Goal: Find specific page/section: Find specific page/section

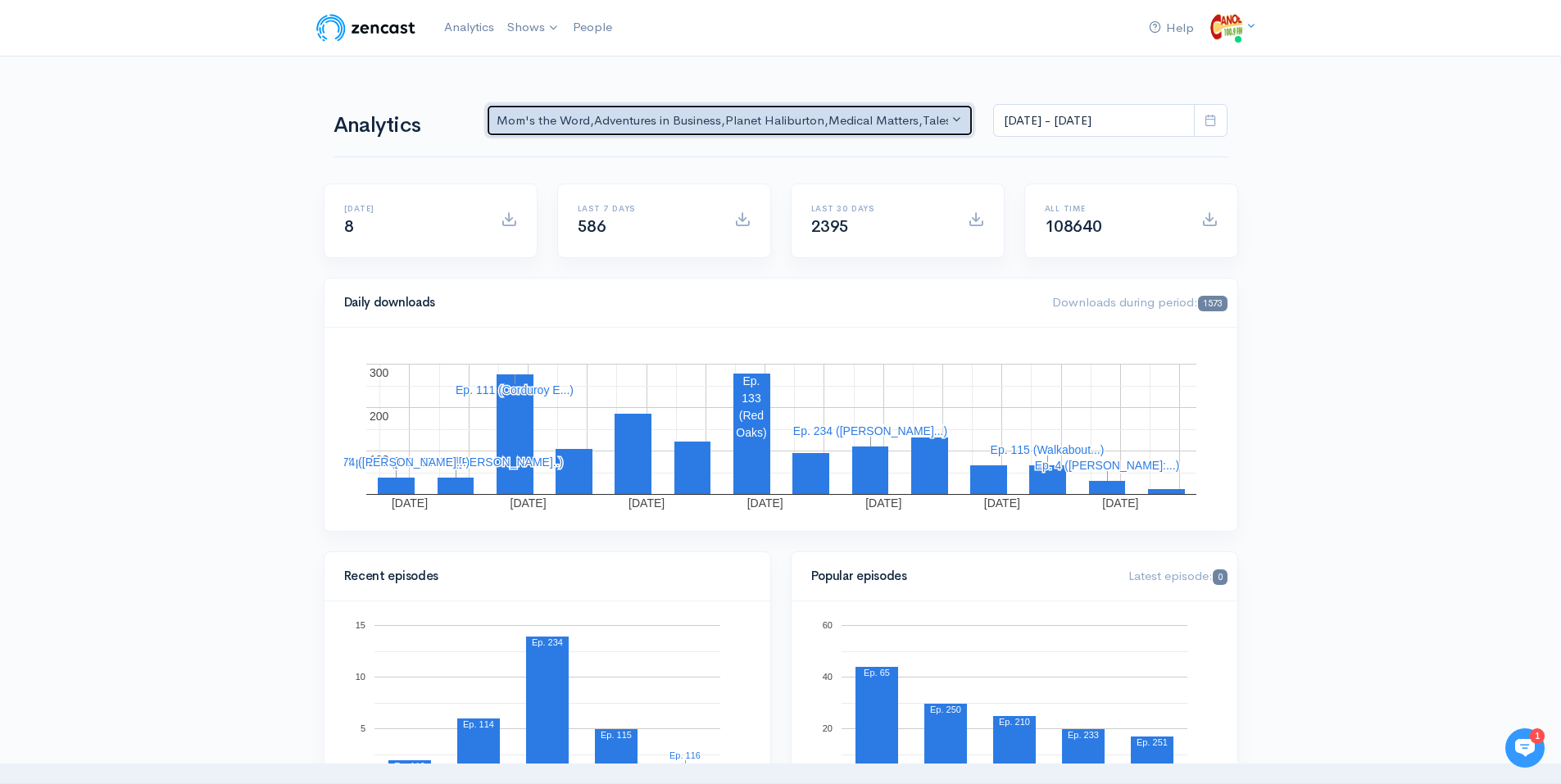
click at [671, 122] on div "Mom's the Word , Adventures in Business , Planet Haliburton , Medical Matters ,…" at bounding box center [722, 120] width 452 height 19
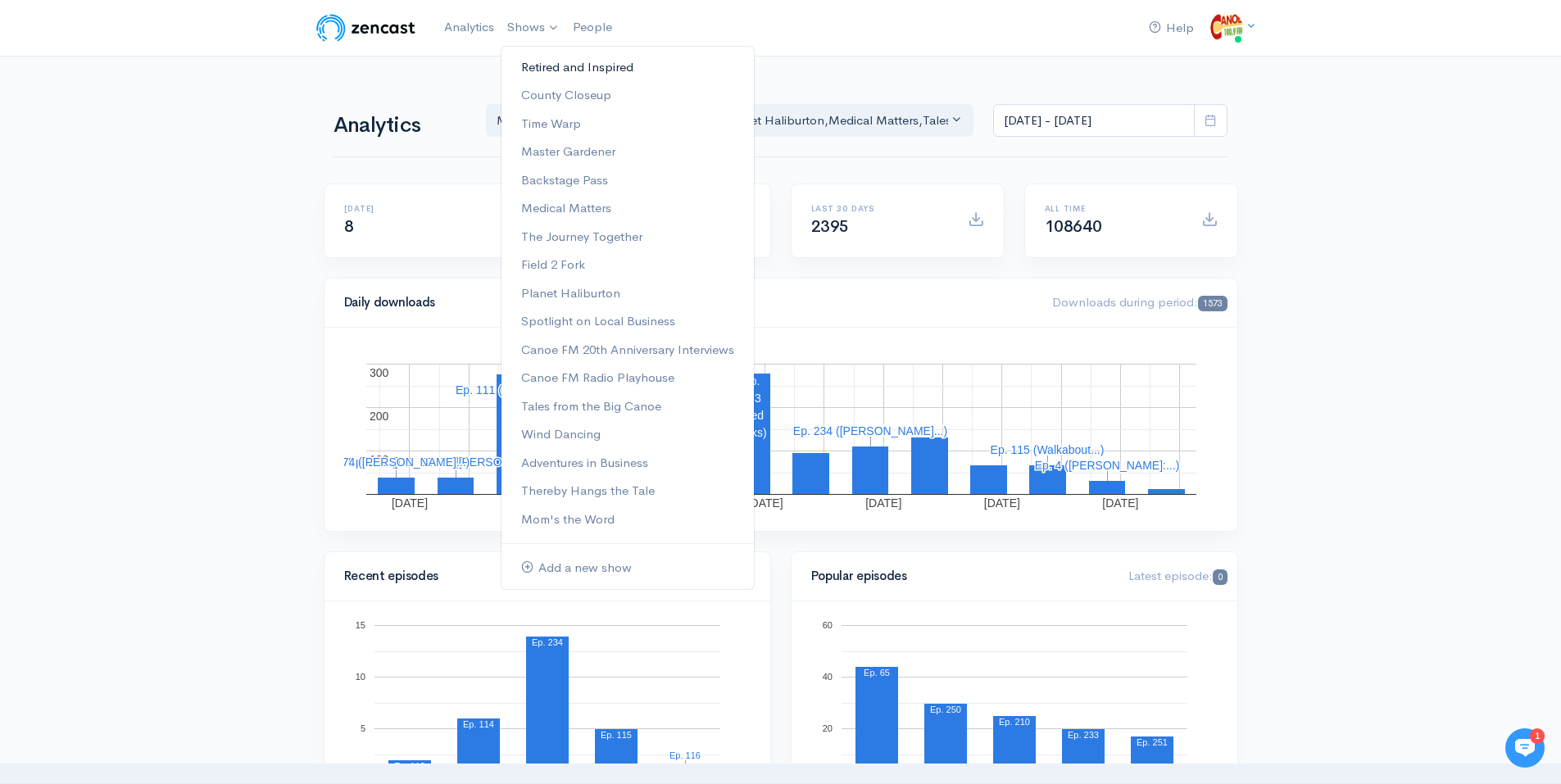
click at [564, 70] on link "Retired and Inspired" at bounding box center [627, 68] width 253 height 29
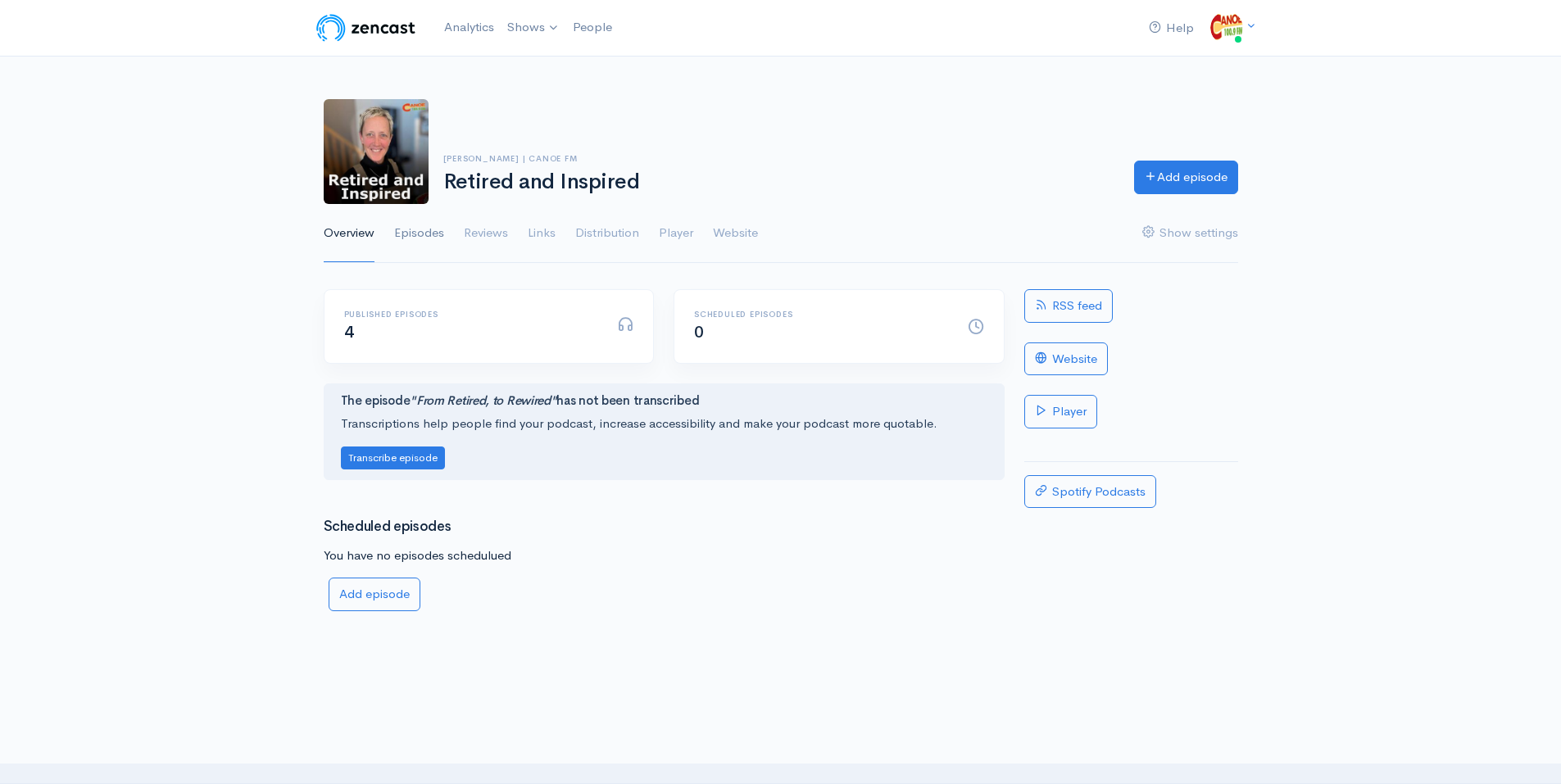
click at [426, 232] on link "Episodes" at bounding box center [419, 234] width 50 height 59
